Goal: Information Seeking & Learning: Learn about a topic

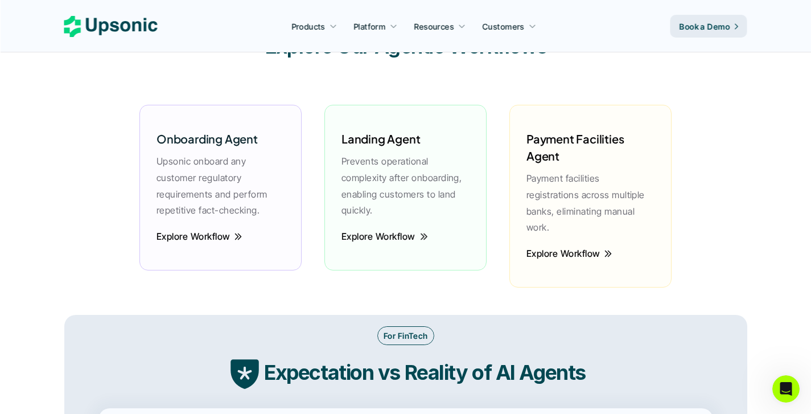
scroll to position [1612, 0]
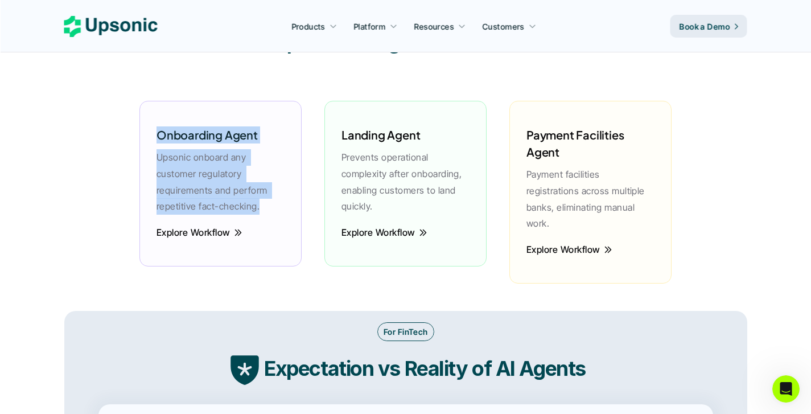
drag, startPoint x: 260, startPoint y: 209, endPoint x: 158, endPoint y: 133, distance: 127.3
click at [158, 133] on div "Onboarding Agent Upsonic onboard any customer regulatory requirements and perfo…" at bounding box center [220, 167] width 139 height 111
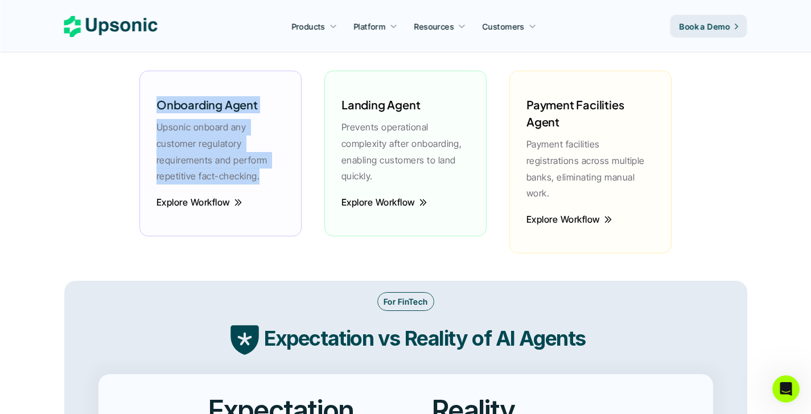
scroll to position [1644, 0]
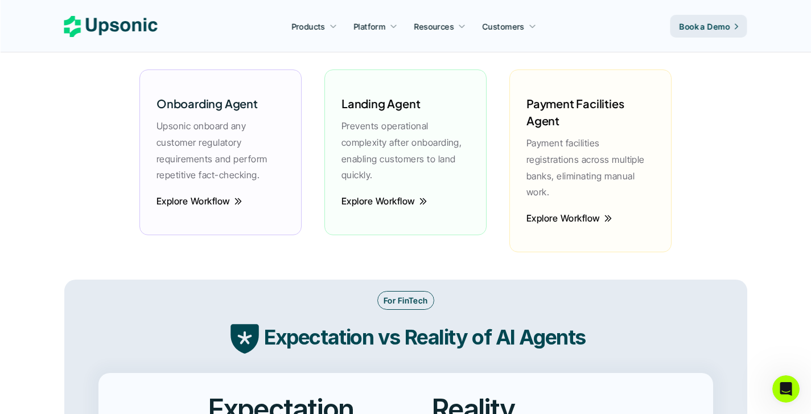
click at [415, 112] on h6 "Landing Agent" at bounding box center [381, 103] width 79 height 17
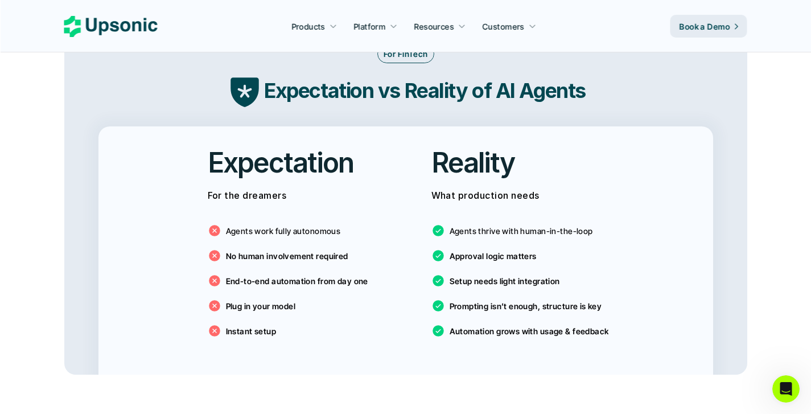
scroll to position [1891, 0]
drag, startPoint x: 337, startPoint y: 212, endPoint x: 231, endPoint y: 208, distance: 106.0
click at [231, 224] on p "Agents work fully autonomous" at bounding box center [283, 230] width 115 height 12
drag, startPoint x: 344, startPoint y: 241, endPoint x: 224, endPoint y: 233, distance: 120.4
click at [224, 248] on div "No human involvement required" at bounding box center [278, 255] width 141 height 14
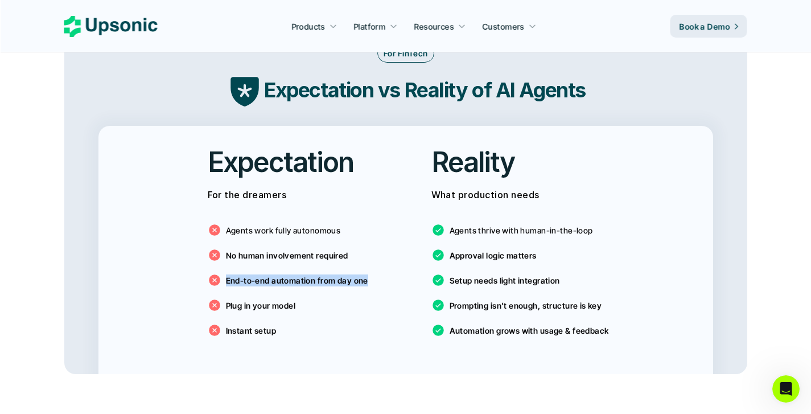
drag, startPoint x: 227, startPoint y: 265, endPoint x: 366, endPoint y: 264, distance: 138.4
click at [366, 274] on p "End-to-end automation from day one" at bounding box center [297, 280] width 142 height 12
drag, startPoint x: 226, startPoint y: 287, endPoint x: 337, endPoint y: 299, distance: 111.2
click at [337, 299] on div "Agents work fully autonomous No human involvement required End-to-end automatio…" at bounding box center [294, 277] width 173 height 137
drag, startPoint x: 450, startPoint y: 212, endPoint x: 598, endPoint y: 219, distance: 147.6
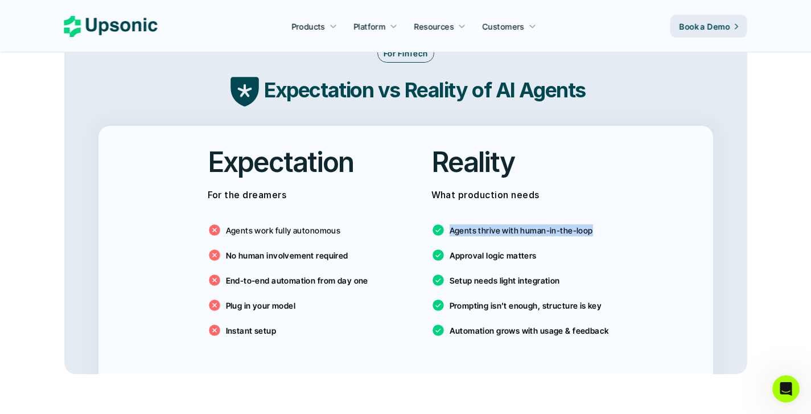
click at [598, 219] on div "Agents thrive with human-in-the-loop Approval logic matters Setup needs light i…" at bounding box center [518, 277] width 173 height 137
drag, startPoint x: 451, startPoint y: 238, endPoint x: 535, endPoint y: 243, distance: 84.4
click at [535, 243] on div "Agents thrive with human-in-the-loop Approval logic matters Setup needs light i…" at bounding box center [518, 277] width 173 height 137
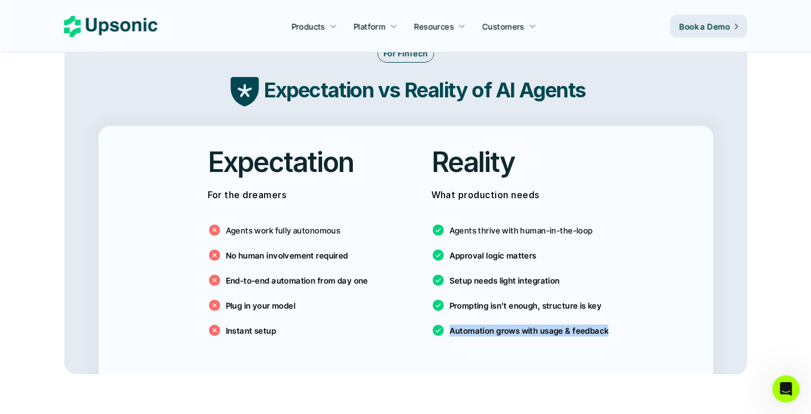
drag, startPoint x: 449, startPoint y: 314, endPoint x: 607, endPoint y: 311, distance: 157.7
click at [607, 325] on p "Automation grows with usage & feedback" at bounding box center [529, 331] width 159 height 12
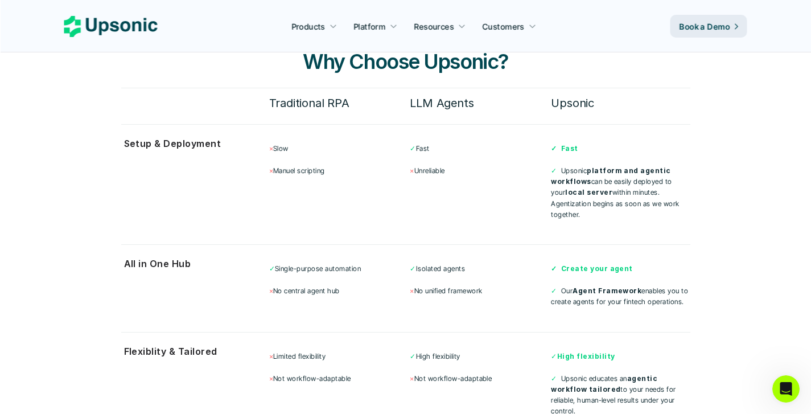
scroll to position [2981, 0]
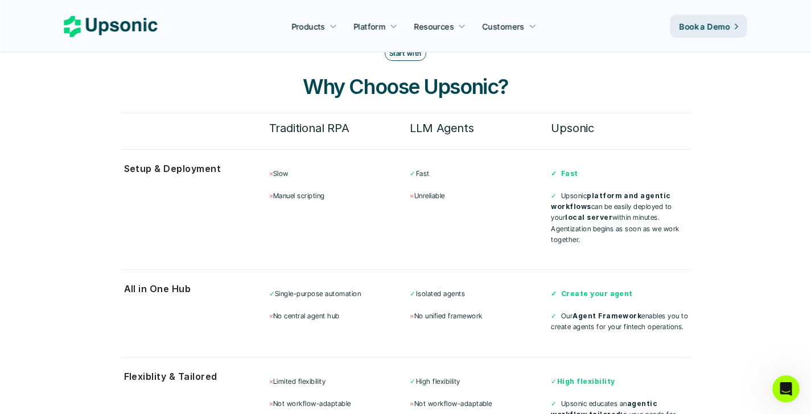
drag, startPoint x: 562, startPoint y: 179, endPoint x: 672, endPoint y: 212, distance: 115.1
click at [672, 212] on p "✓ Upsonic platform and agentic workflows can be easily deployed to your local s…" at bounding box center [620, 217] width 139 height 55
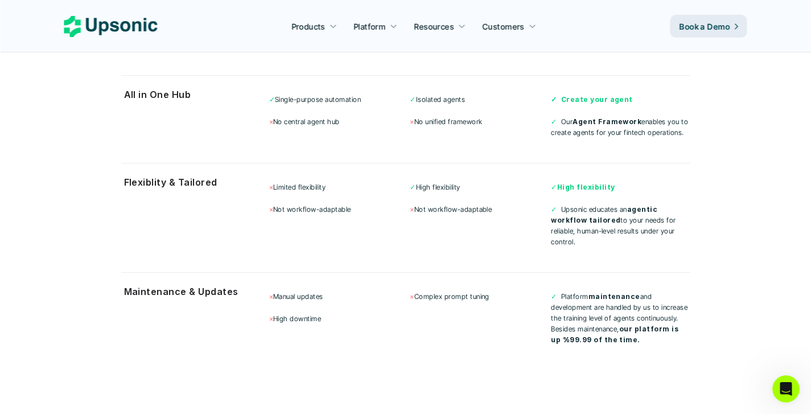
scroll to position [3183, 0]
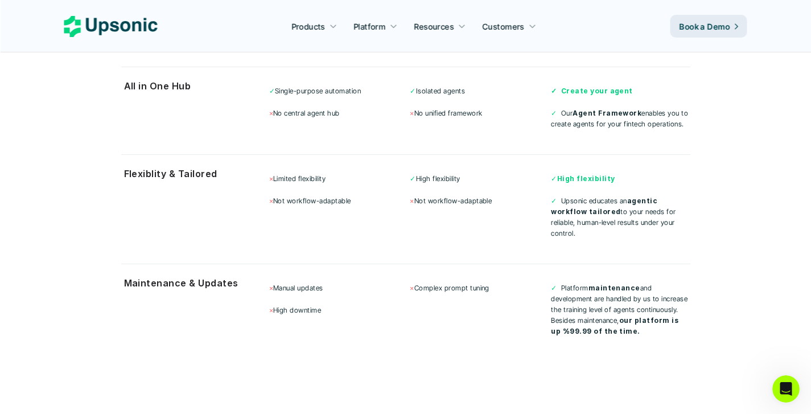
drag, startPoint x: 420, startPoint y: 173, endPoint x: 499, endPoint y: 171, distance: 79.2
click at [499, 195] on p "× Not workflow-adaptable" at bounding box center [479, 200] width 139 height 11
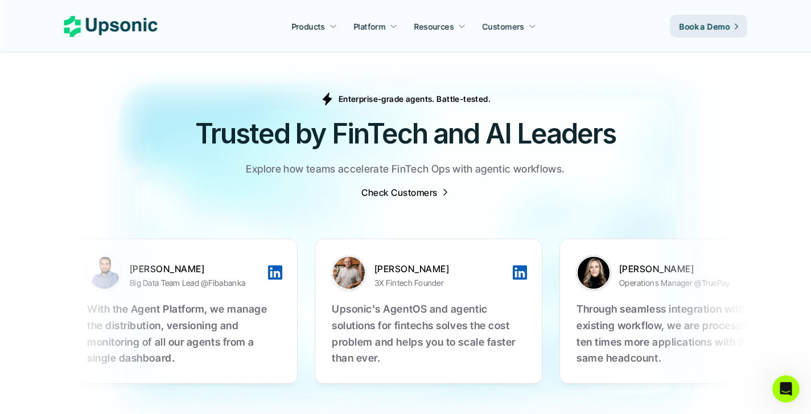
scroll to position [3543, 0]
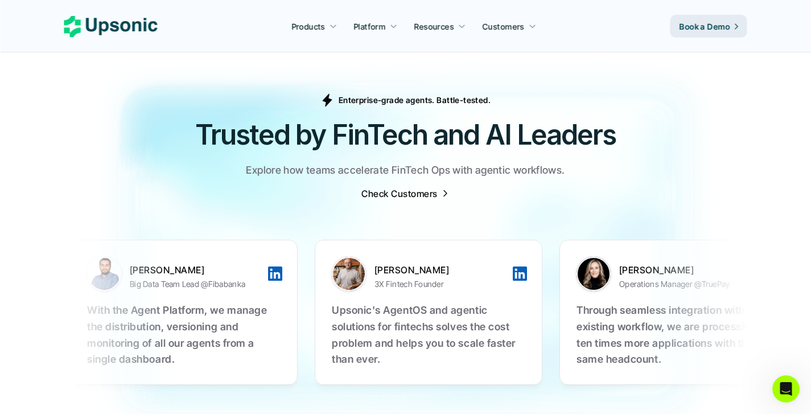
drag, startPoint x: 334, startPoint y: 283, endPoint x: 389, endPoint y: 331, distance: 73.1
click at [389, 331] on p "Upsonic's AgentOS and agentic solutions for fintechs solves the cost problem an…" at bounding box center [429, 334] width 194 height 65
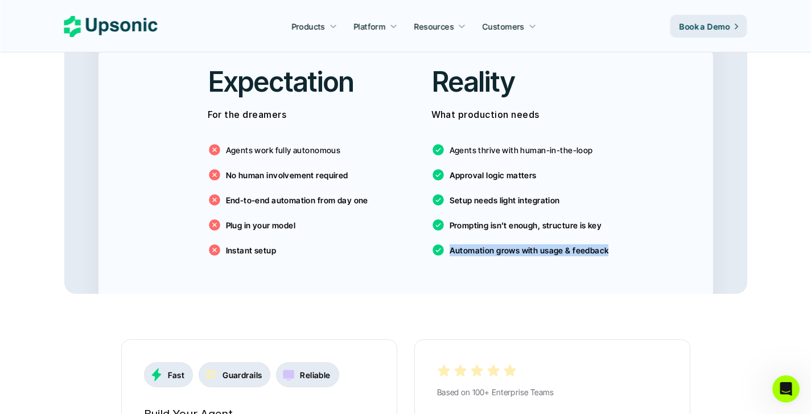
scroll to position [1969, 0]
